Goal: Task Accomplishment & Management: Use online tool/utility

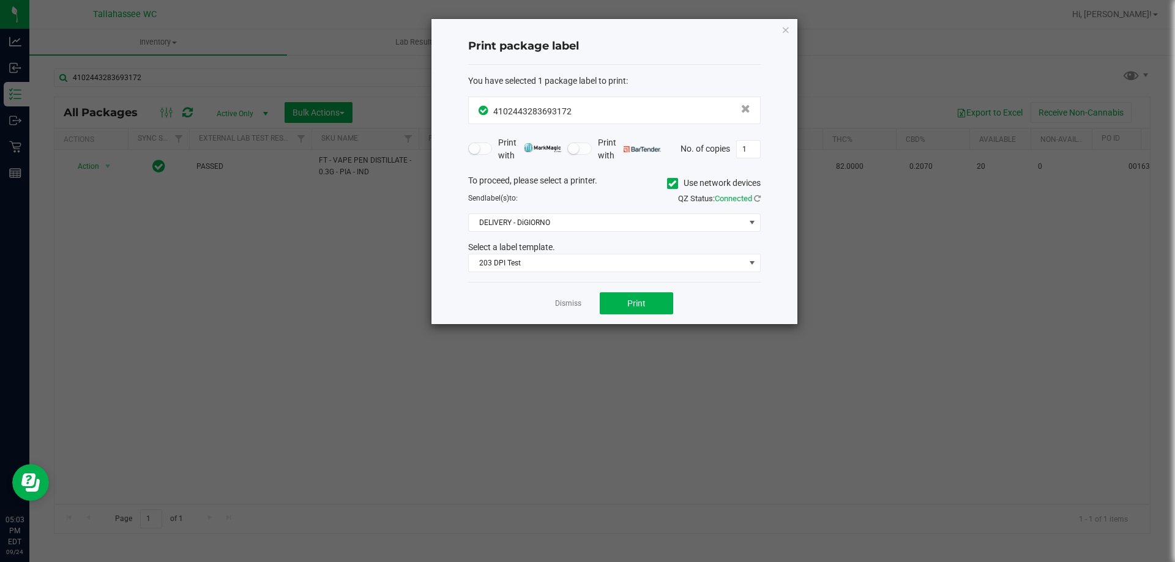
click at [569, 311] on div "Dismiss Print" at bounding box center [614, 303] width 293 height 42
click at [567, 303] on link "Dismiss" at bounding box center [568, 304] width 26 height 10
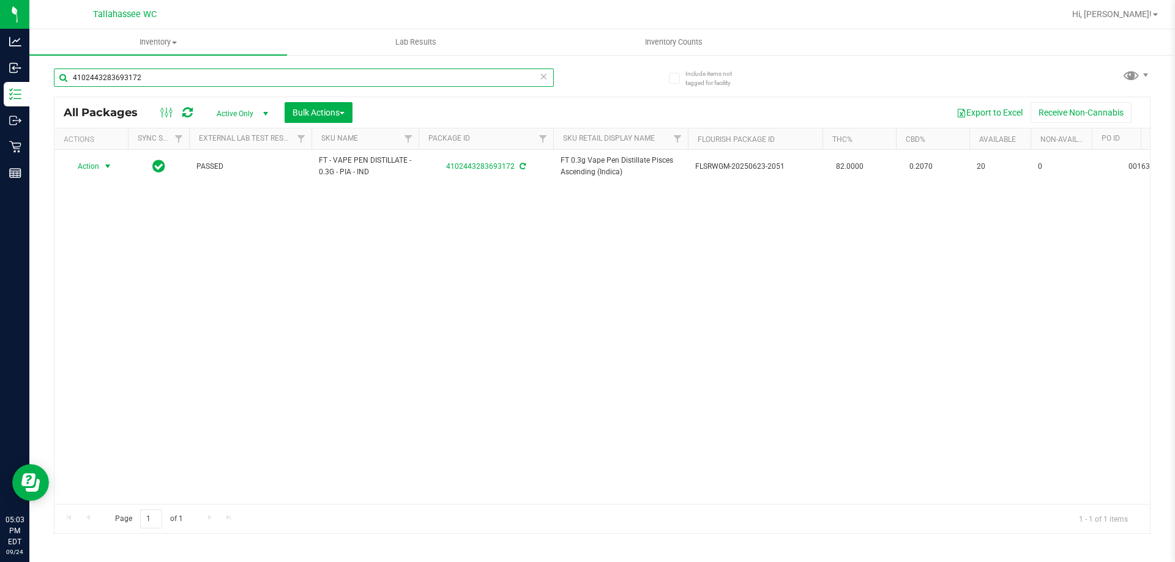
click at [190, 78] on input "4102443283693172" at bounding box center [304, 78] width 500 height 18
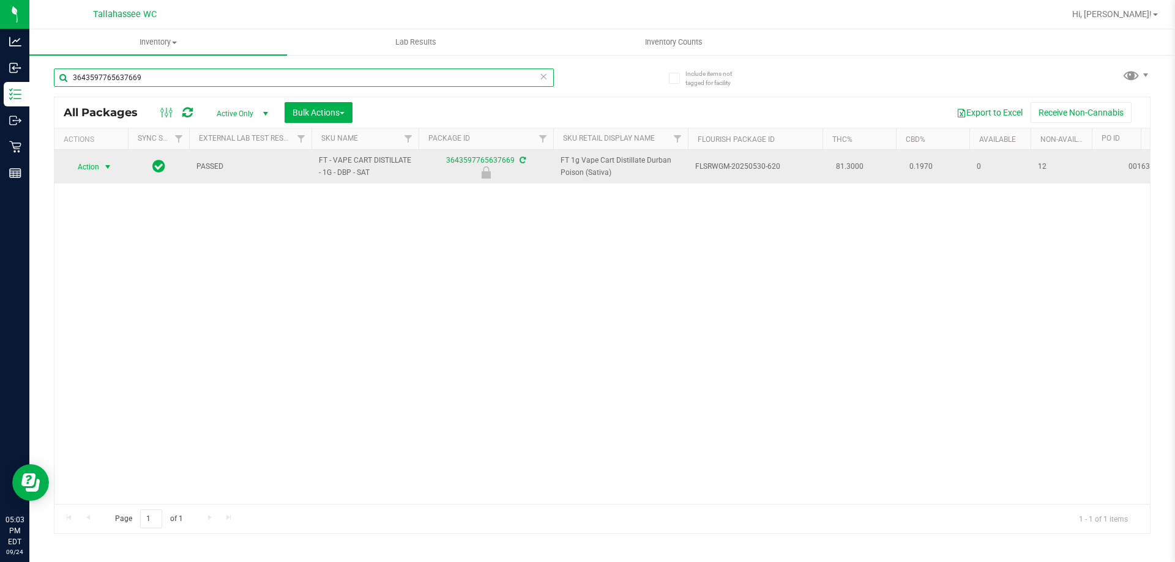
type input "3643597765637669"
click at [100, 165] on span "select" at bounding box center [107, 167] width 15 height 17
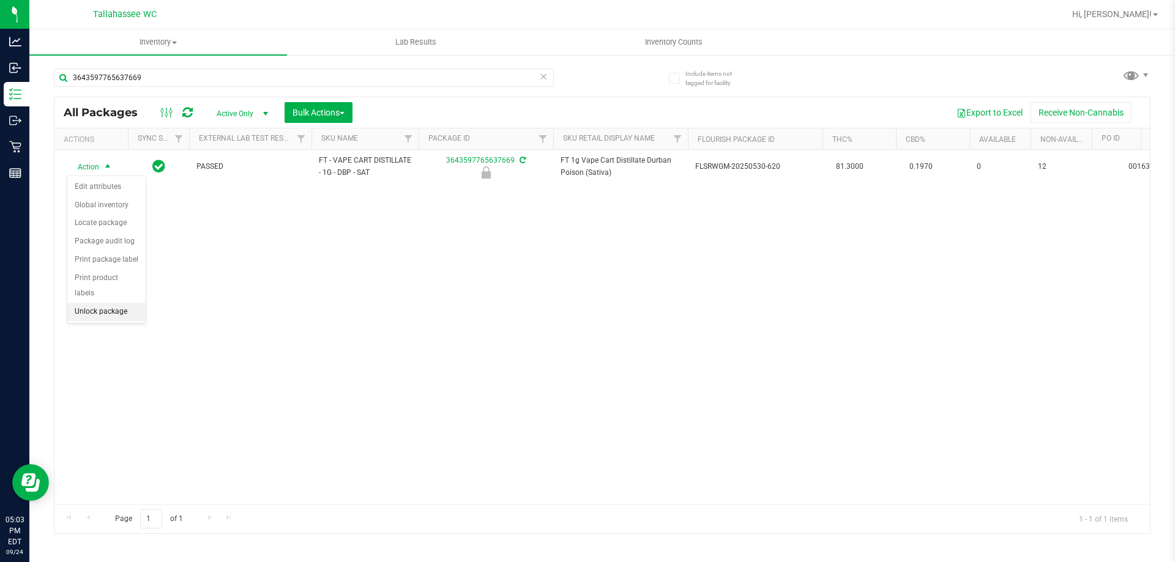
click at [116, 303] on li "Unlock package" at bounding box center [106, 312] width 78 height 18
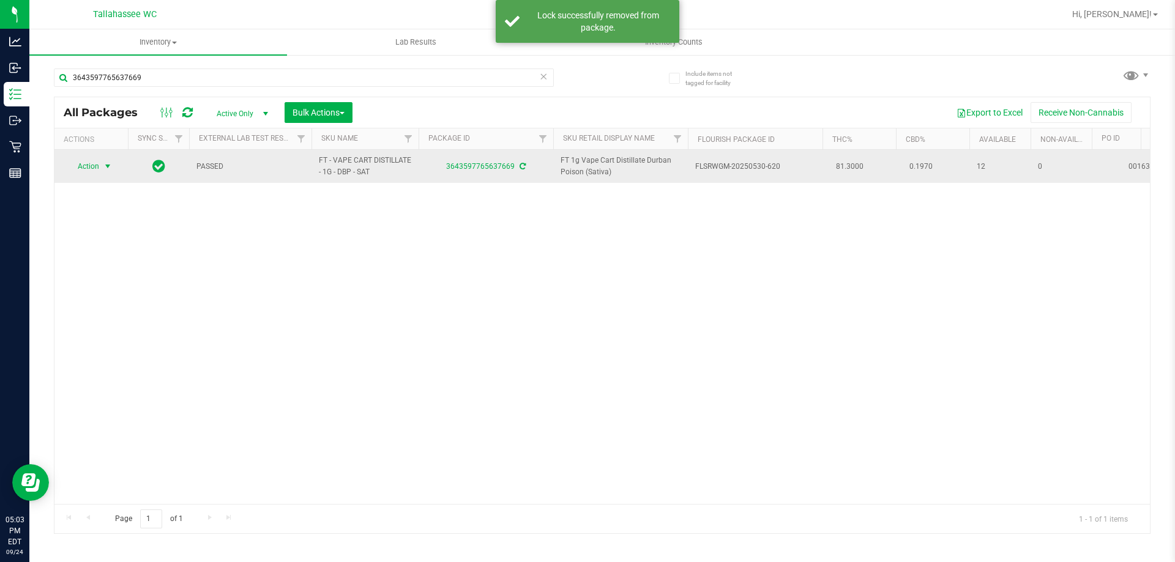
click at [89, 166] on span "Action" at bounding box center [83, 166] width 33 height 17
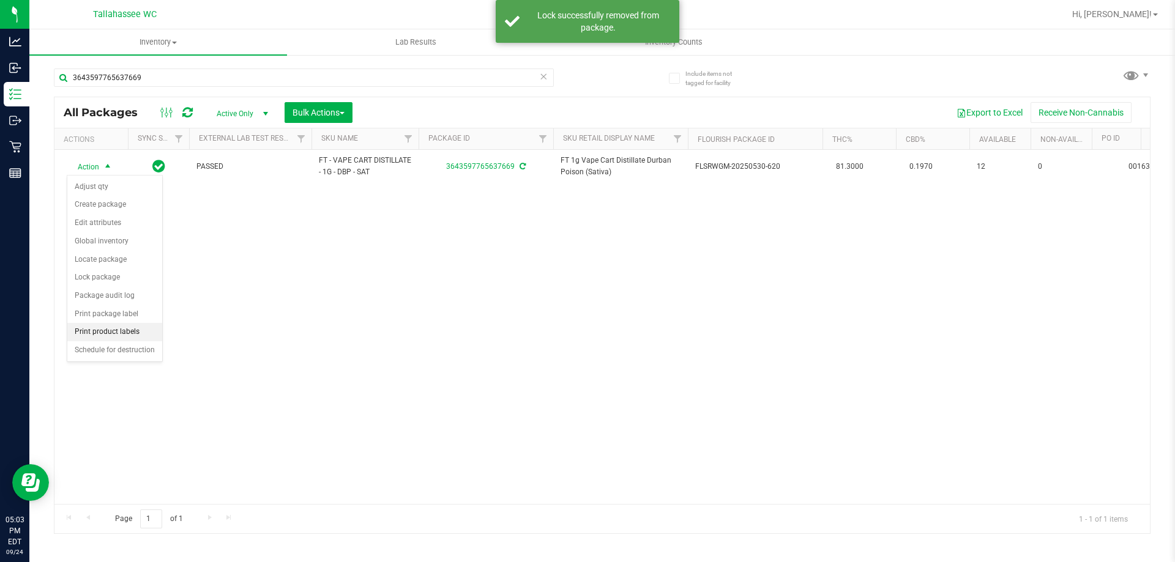
click at [138, 326] on li "Print product labels" at bounding box center [114, 332] width 95 height 18
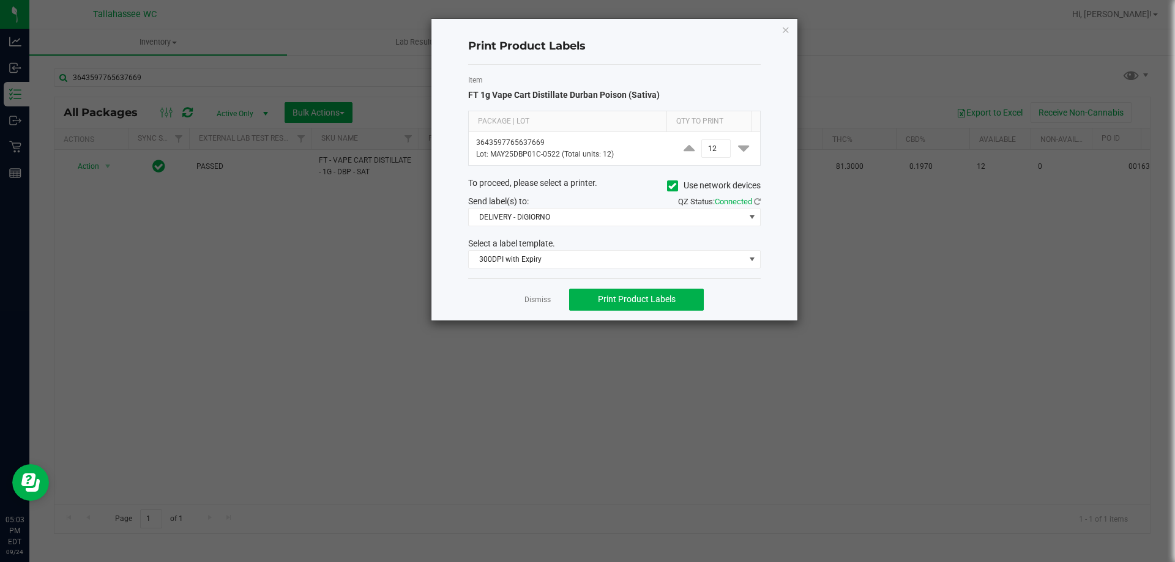
click at [533, 297] on link "Dismiss" at bounding box center [538, 300] width 26 height 10
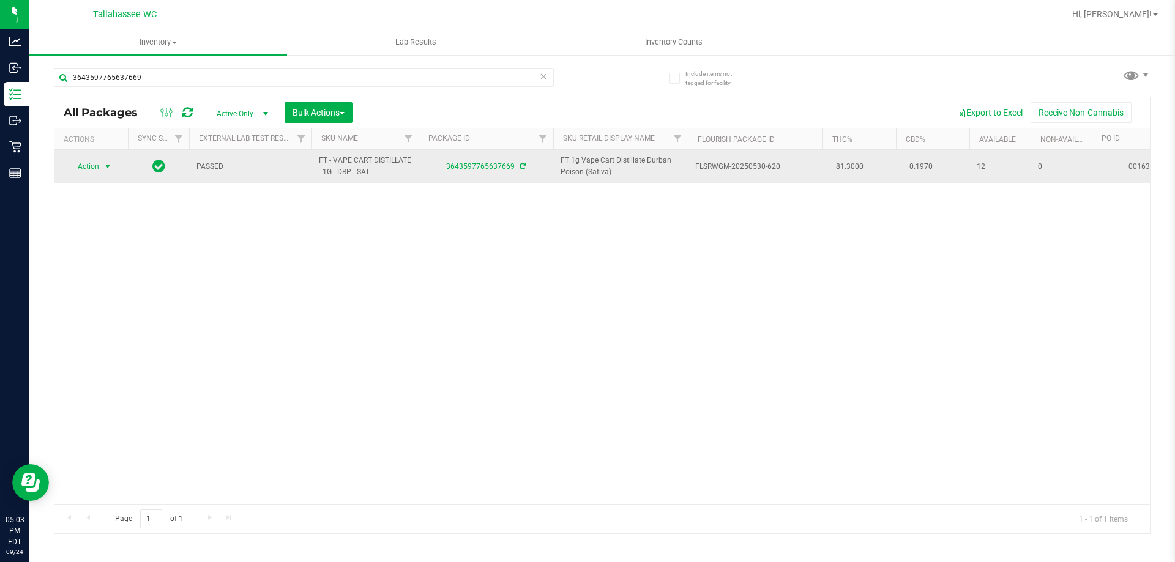
click at [99, 165] on span "Action" at bounding box center [83, 166] width 33 height 17
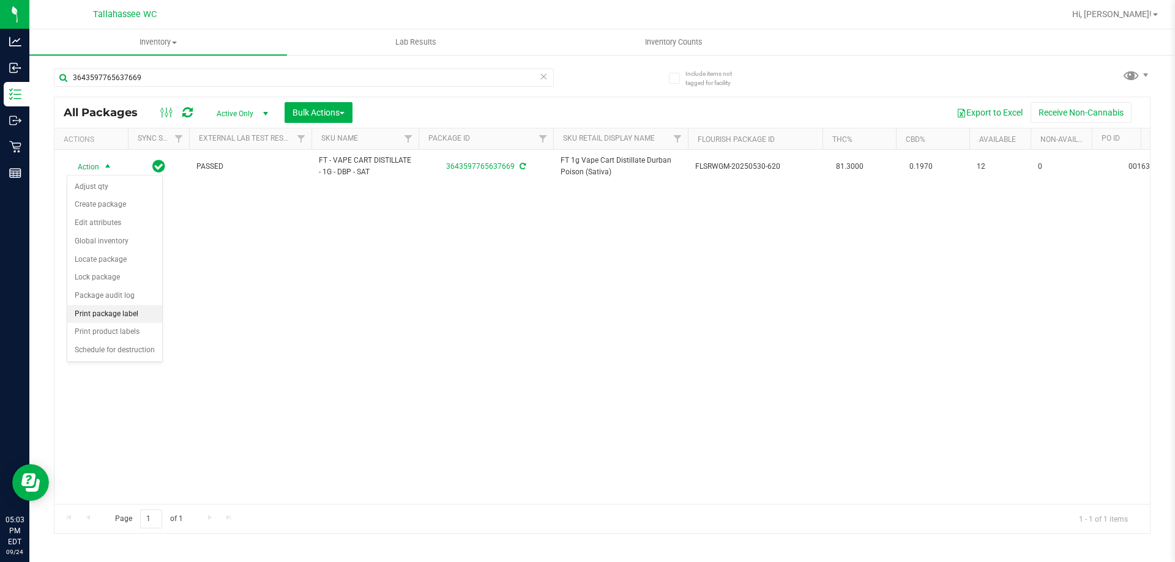
click at [138, 309] on li "Print package label" at bounding box center [114, 314] width 95 height 18
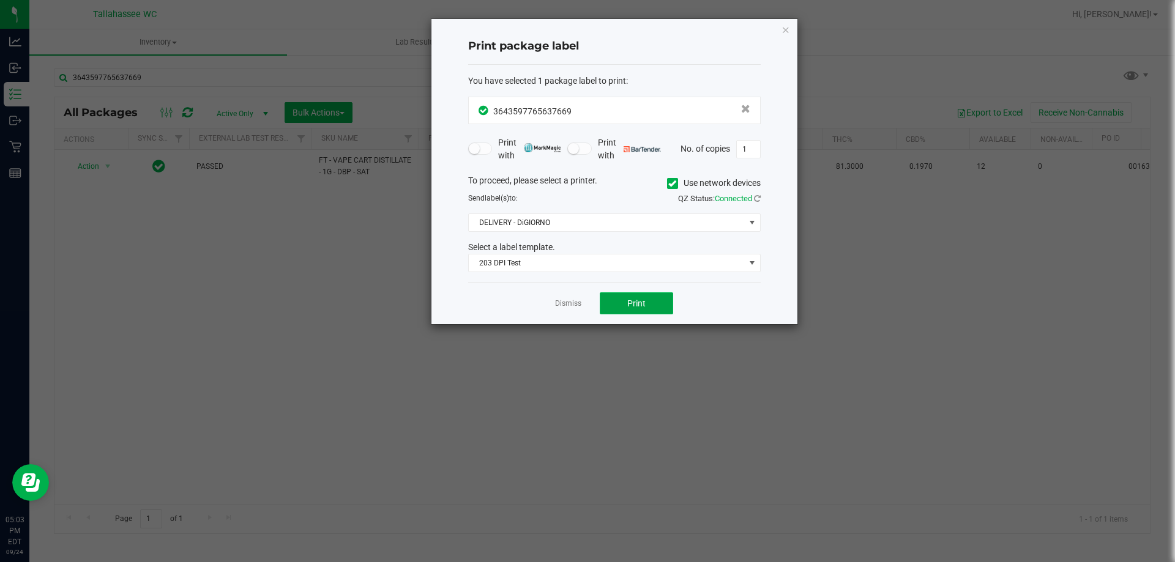
click at [638, 306] on span "Print" at bounding box center [636, 304] width 18 height 10
click at [572, 312] on div "Dismiss Print" at bounding box center [614, 303] width 293 height 42
click at [571, 306] on link "Dismiss" at bounding box center [568, 304] width 26 height 10
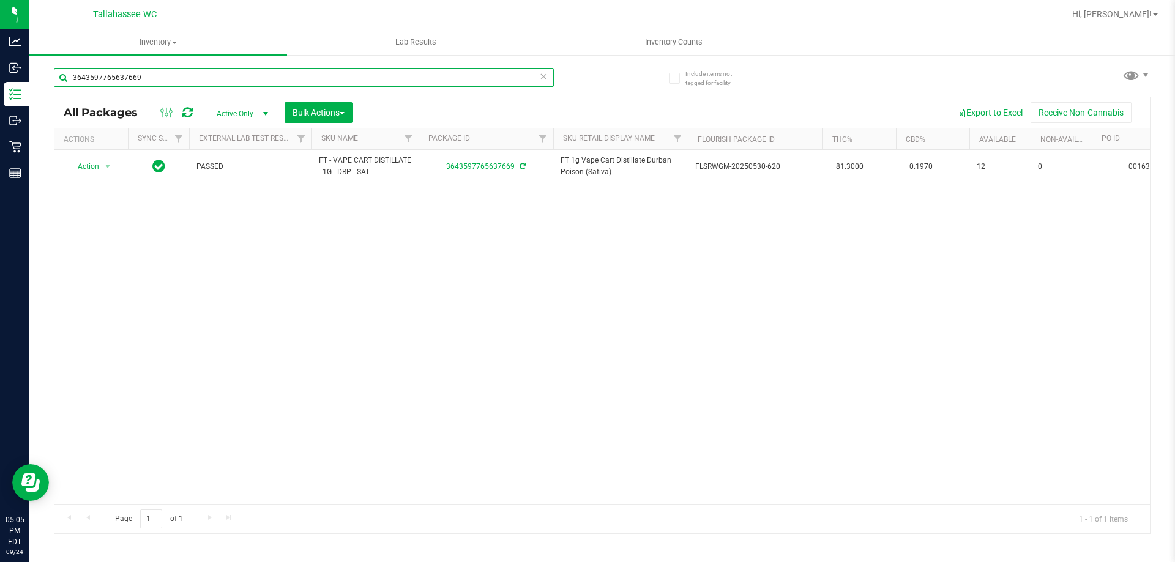
click at [191, 80] on input "3643597765637669" at bounding box center [304, 78] width 500 height 18
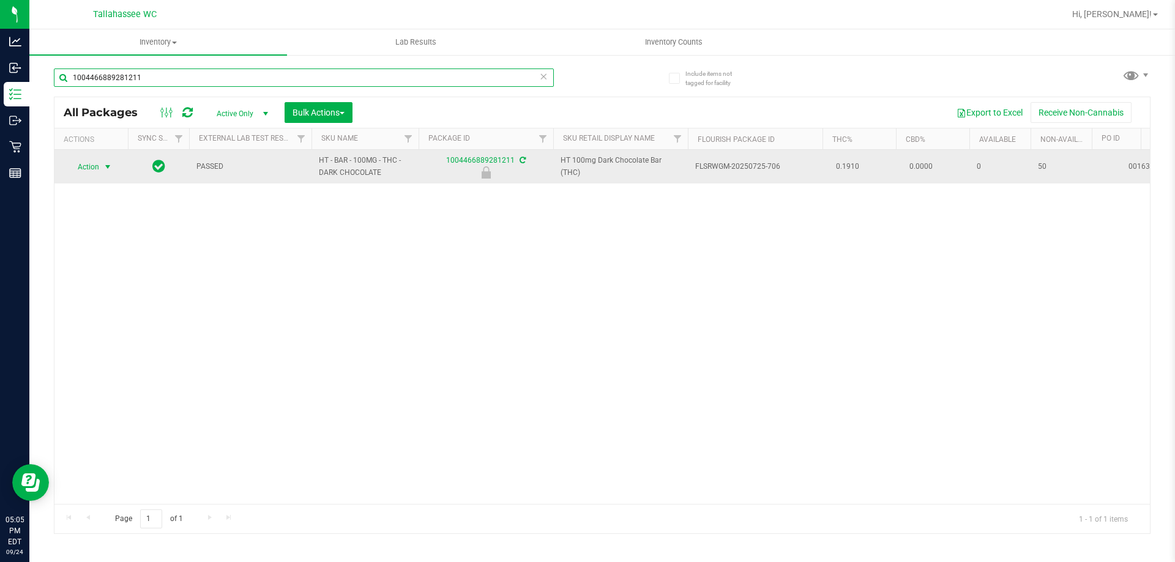
type input "1004466889281211"
click at [99, 165] on span "Action" at bounding box center [83, 167] width 33 height 17
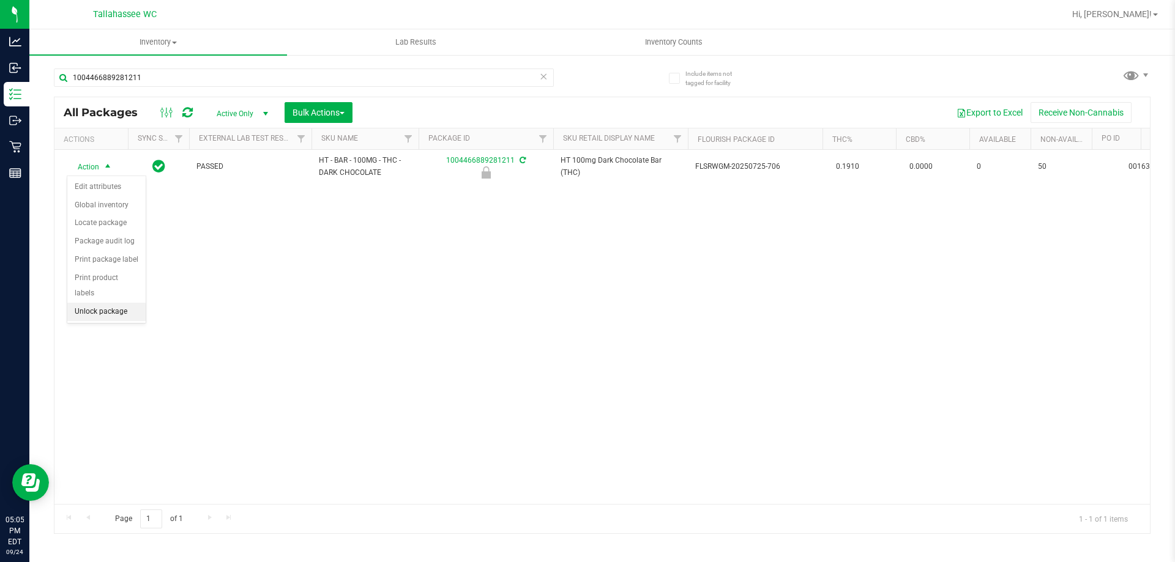
click at [123, 303] on li "Unlock package" at bounding box center [106, 312] width 78 height 18
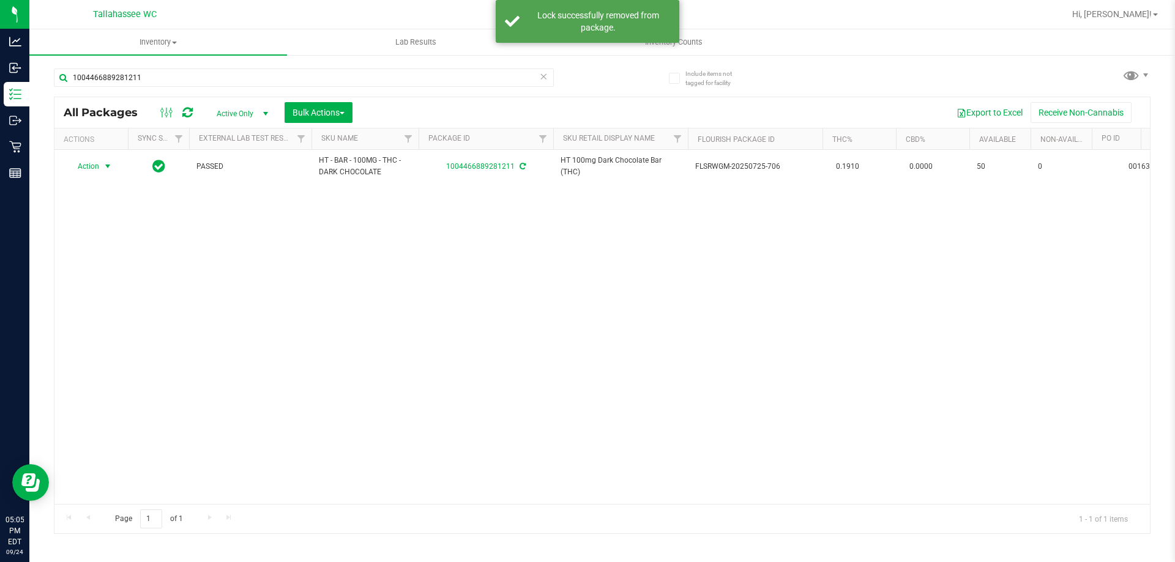
click at [104, 165] on div "Action Action Adjust qty Create package Edit attributes Global inventory Locate…" at bounding box center [91, 166] width 59 height 17
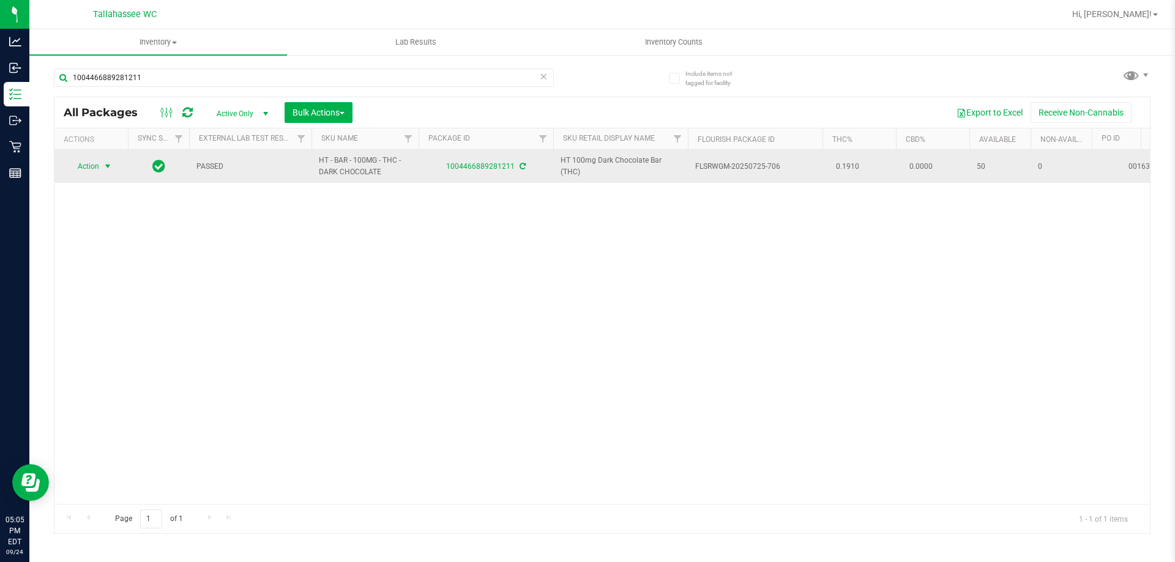
click at [101, 163] on span "select" at bounding box center [107, 166] width 15 height 17
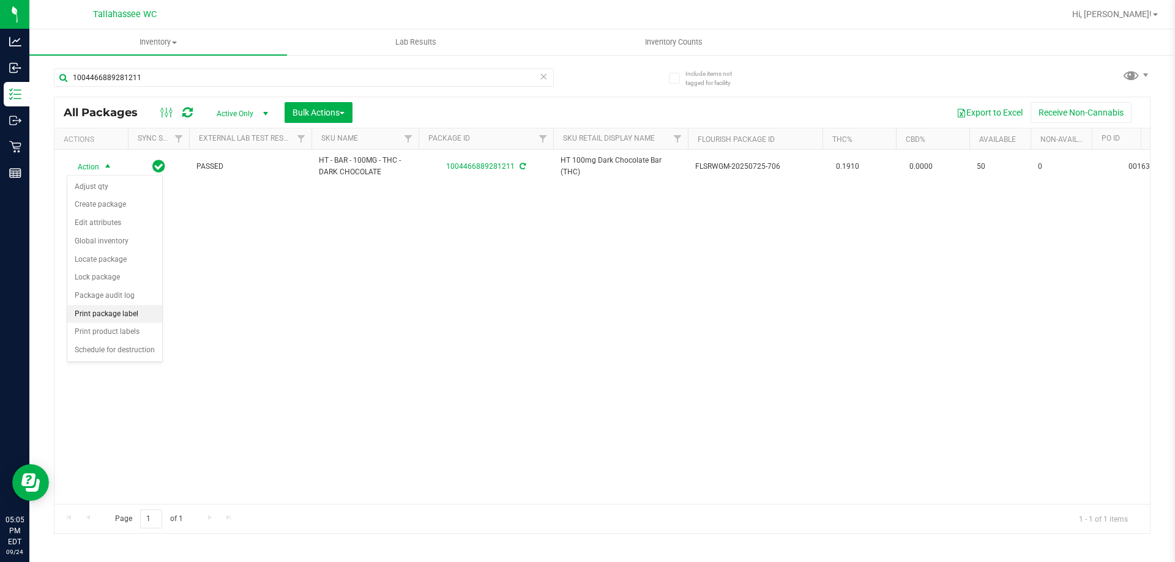
click at [113, 313] on li "Print package label" at bounding box center [114, 314] width 95 height 18
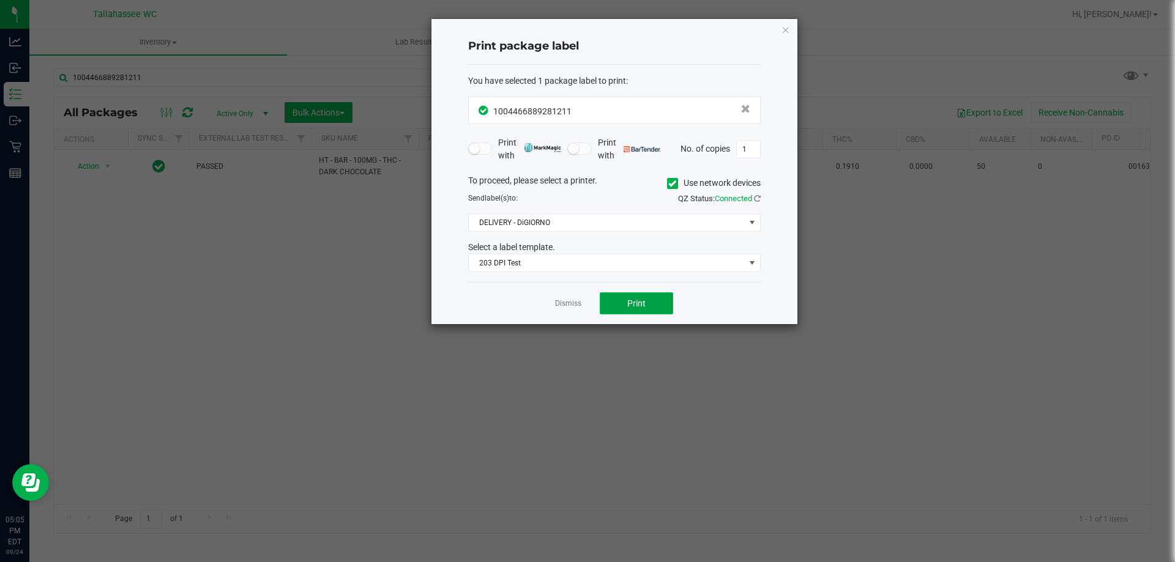
click at [624, 294] on button "Print" at bounding box center [636, 304] width 73 height 22
click at [576, 306] on link "Dismiss" at bounding box center [568, 304] width 26 height 10
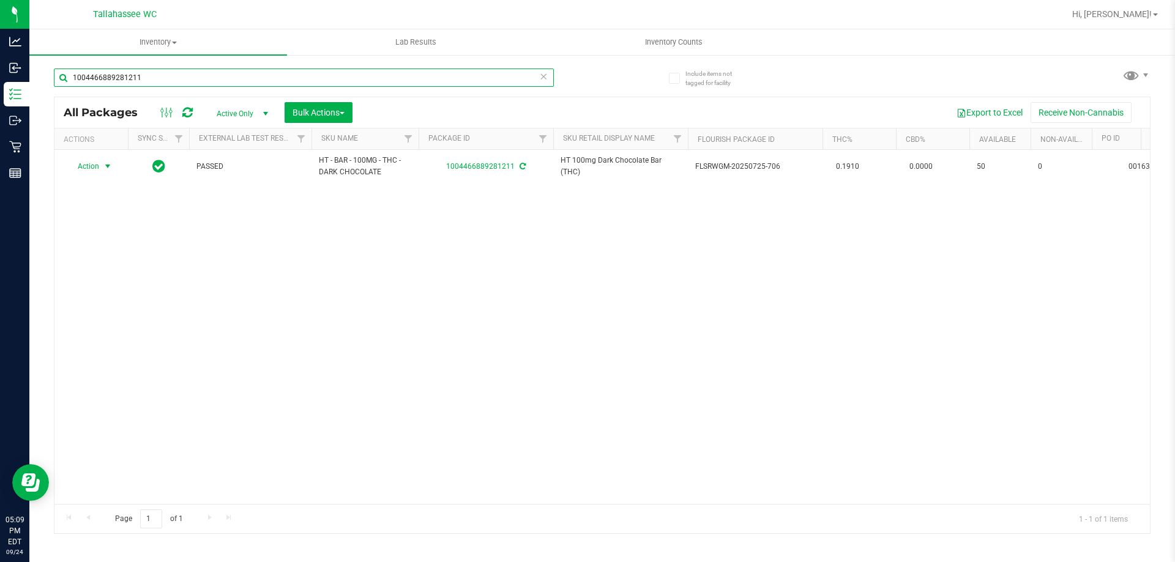
click at [139, 81] on input "1004466889281211" at bounding box center [304, 78] width 500 height 18
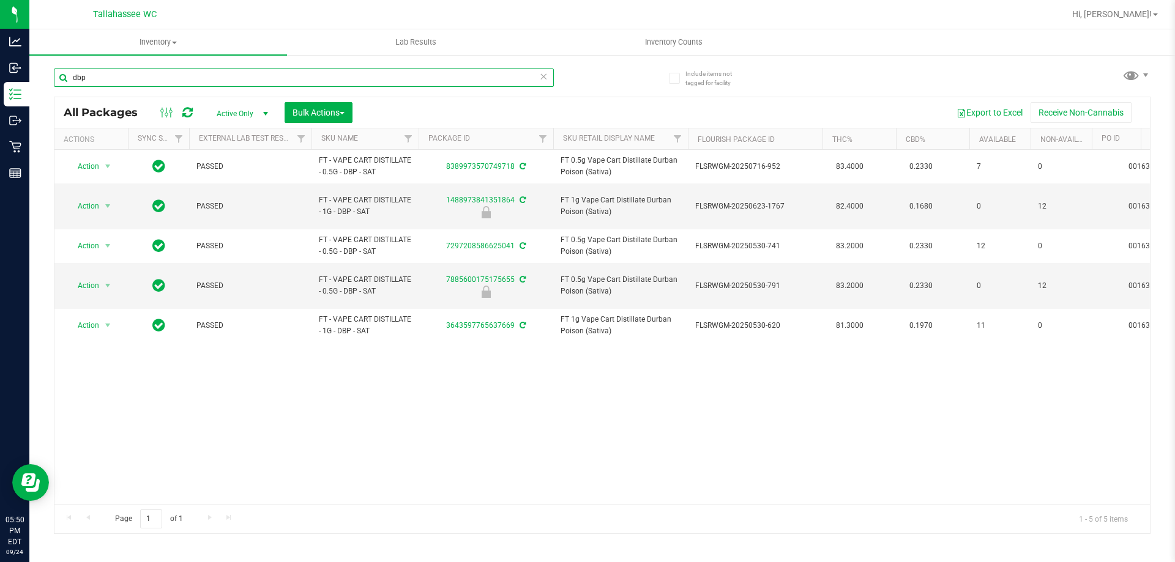
click at [112, 74] on input "dbp" at bounding box center [304, 78] width 500 height 18
click at [111, 74] on input "dbp" at bounding box center [304, 78] width 500 height 18
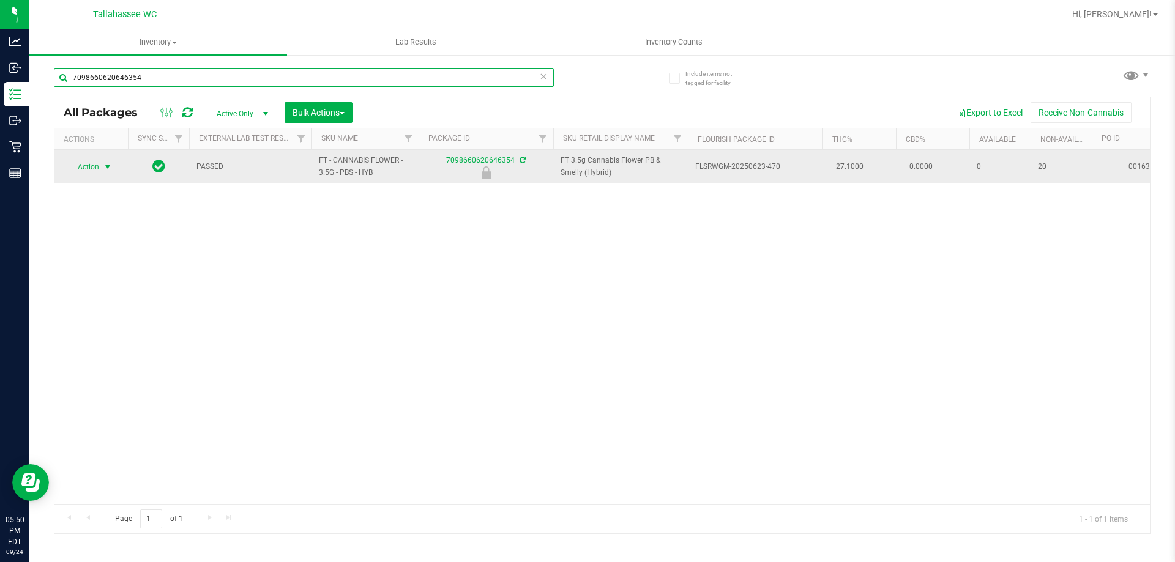
type input "7098660620646354"
click at [94, 160] on span "Action" at bounding box center [83, 167] width 33 height 17
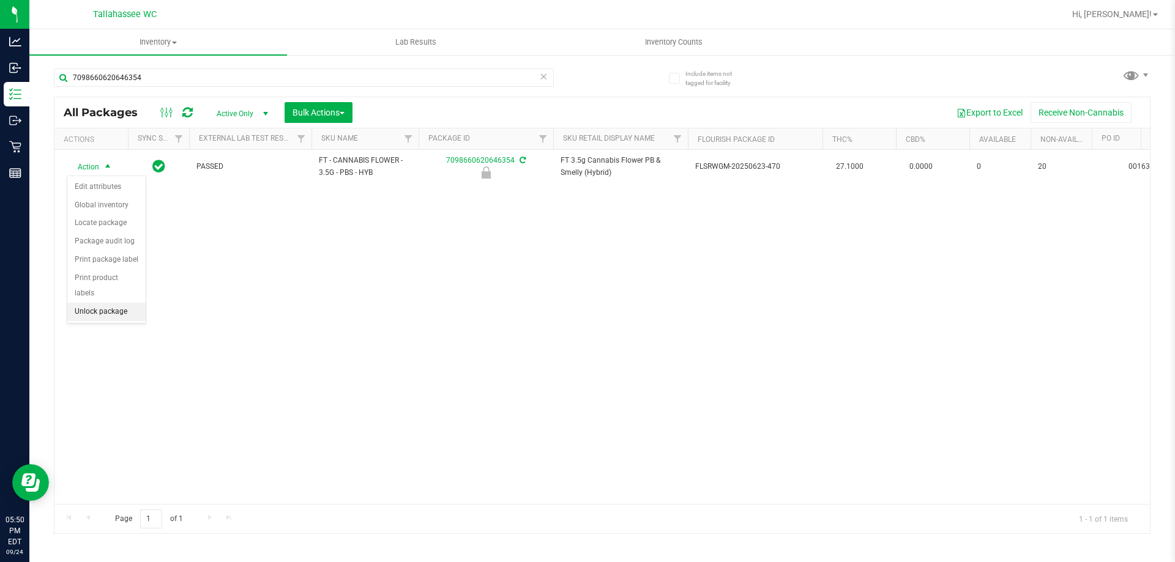
click at [114, 303] on li "Unlock package" at bounding box center [106, 312] width 78 height 18
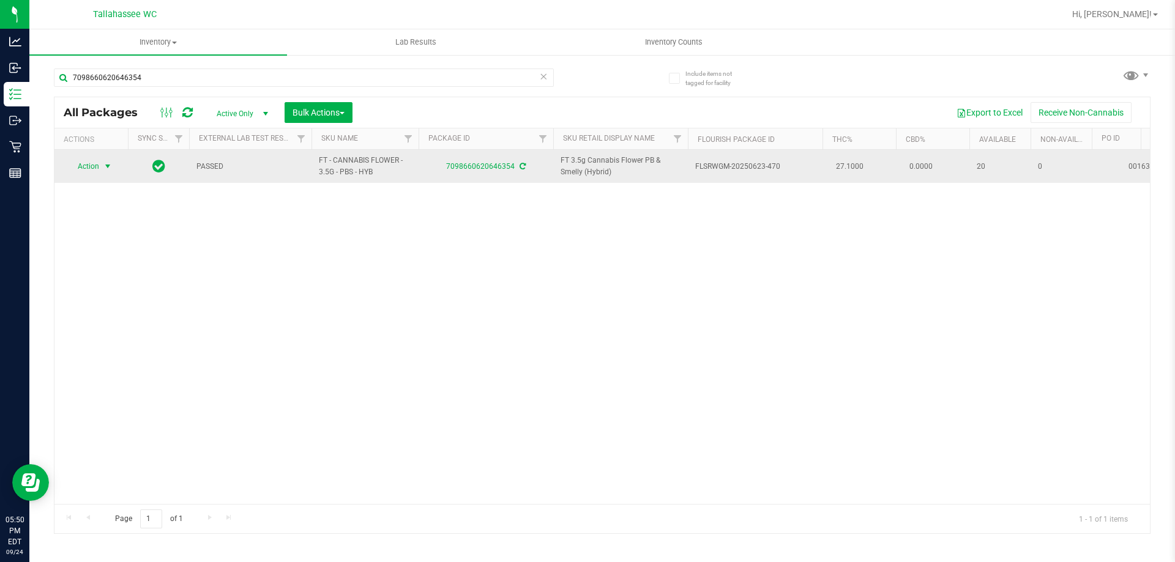
click at [90, 163] on span "Action" at bounding box center [83, 166] width 33 height 17
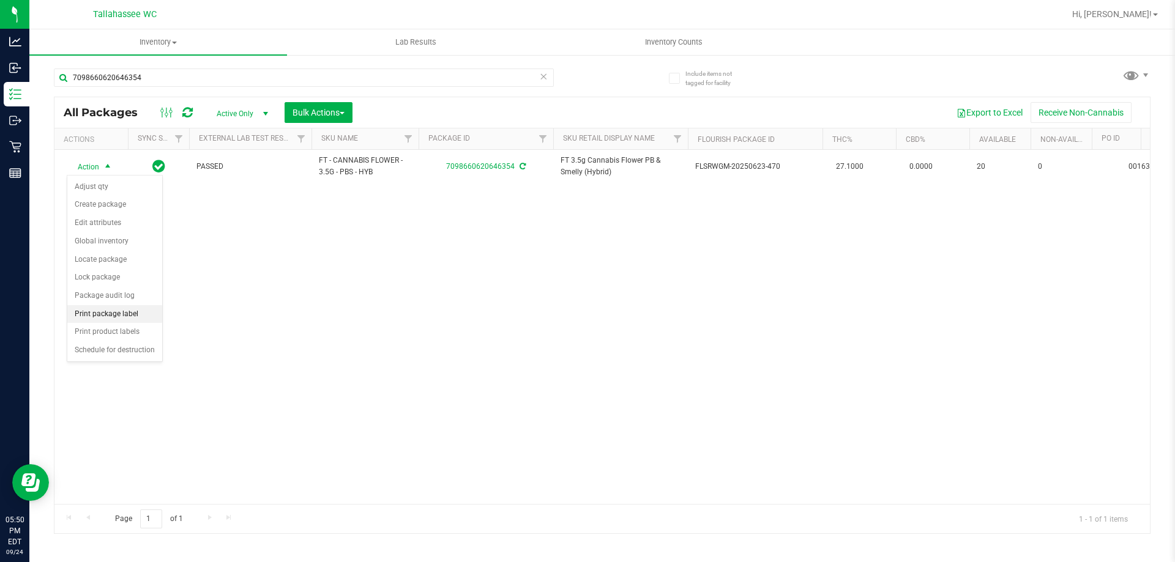
click at [130, 316] on li "Print package label" at bounding box center [114, 314] width 95 height 18
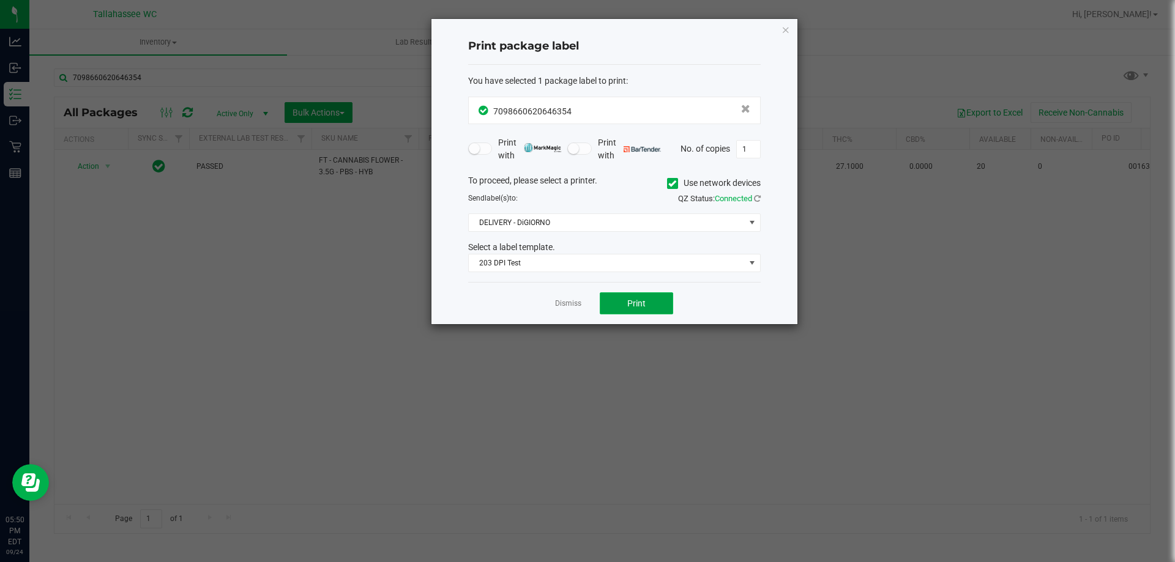
click at [618, 313] on button "Print" at bounding box center [636, 304] width 73 height 22
